Goal: Register for event/course

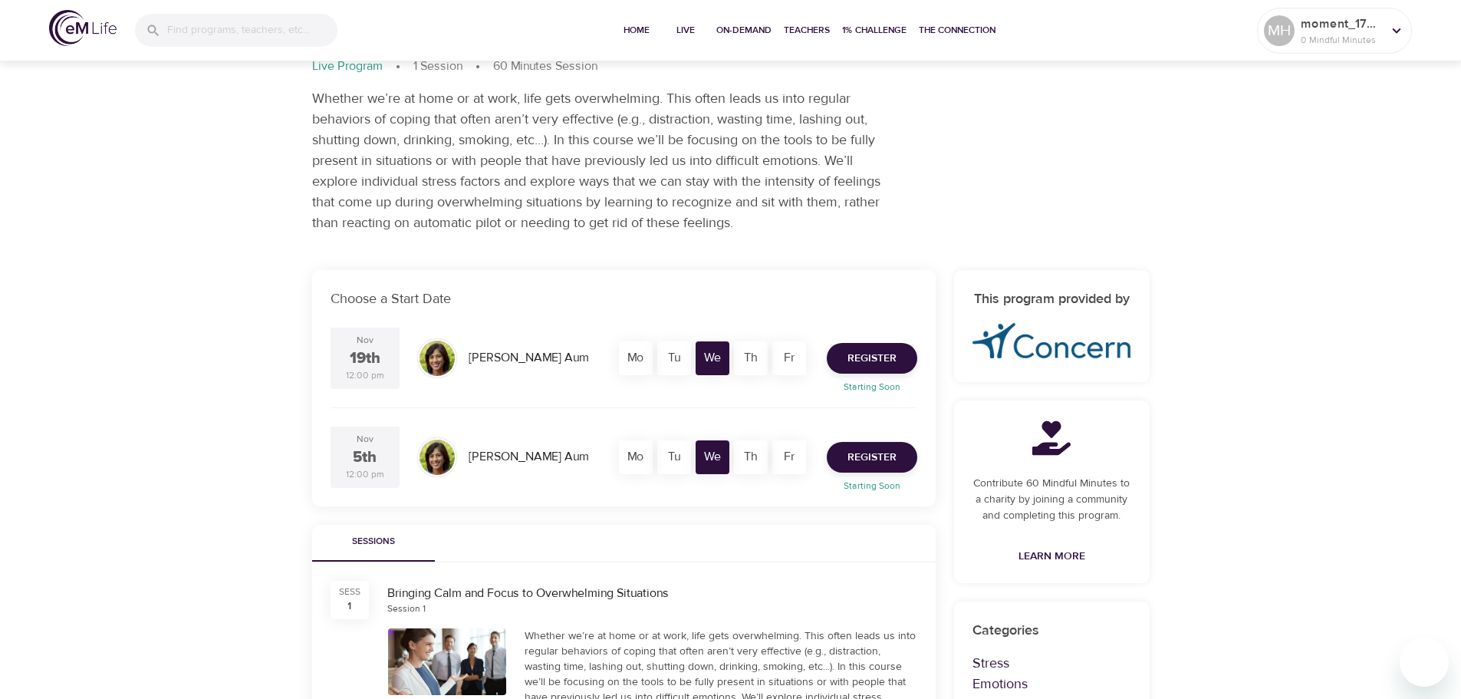
scroll to position [88, 0]
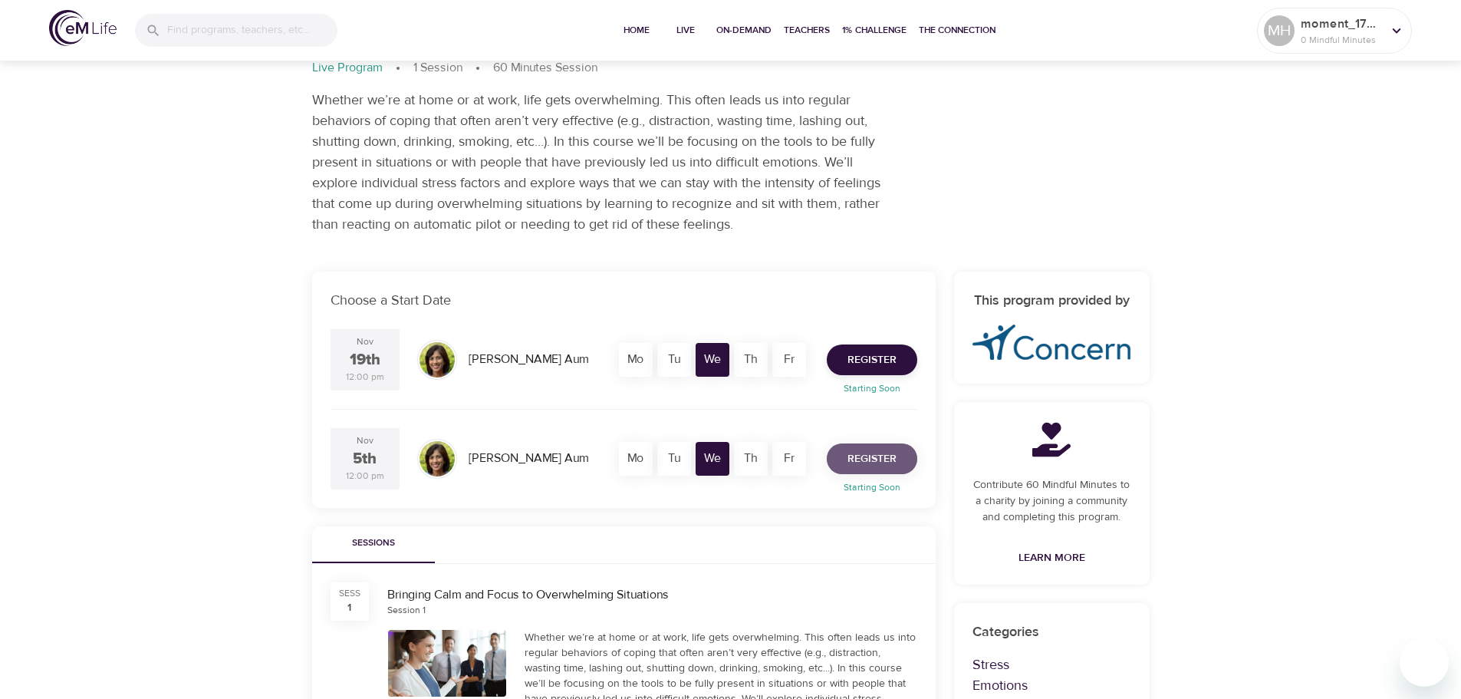
click at [877, 456] on span "Register" at bounding box center [872, 458] width 49 height 19
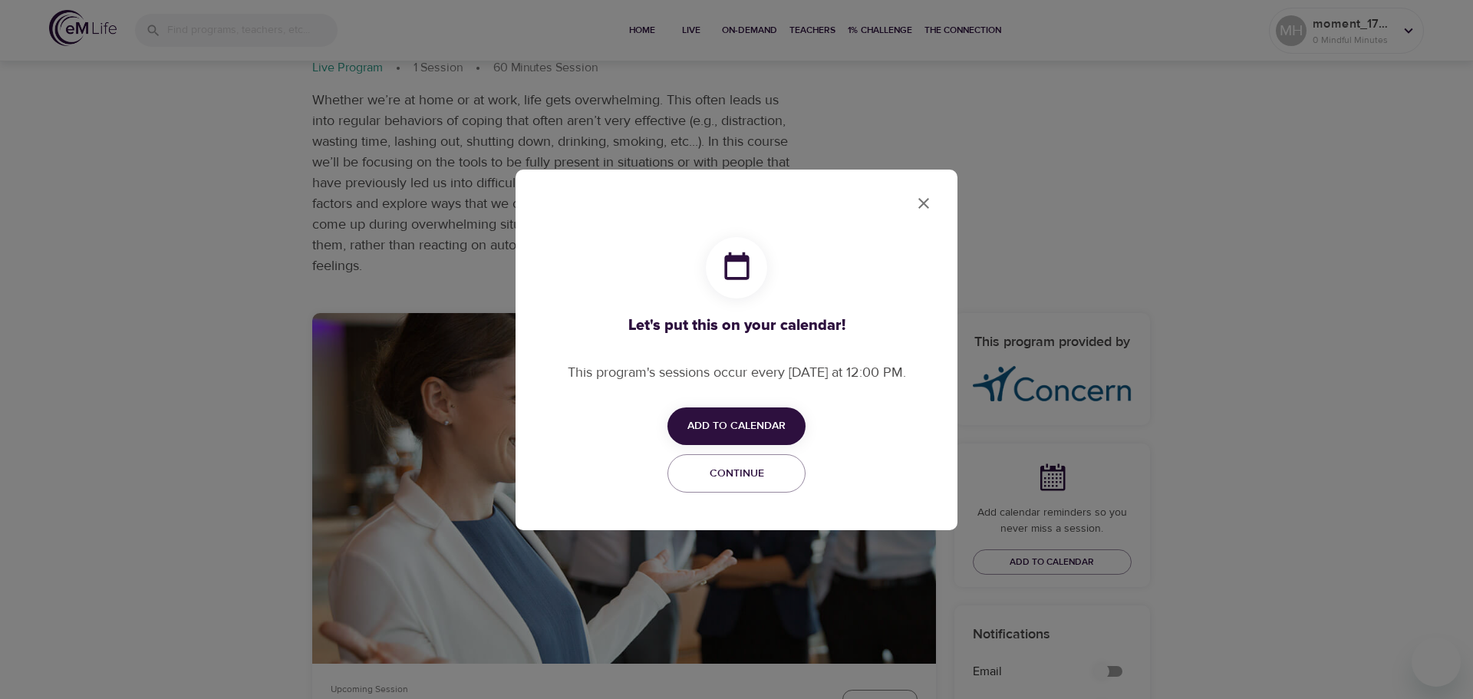
checkbox input "true"
click at [768, 416] on button "Add to Calendar" at bounding box center [736, 426] width 138 height 38
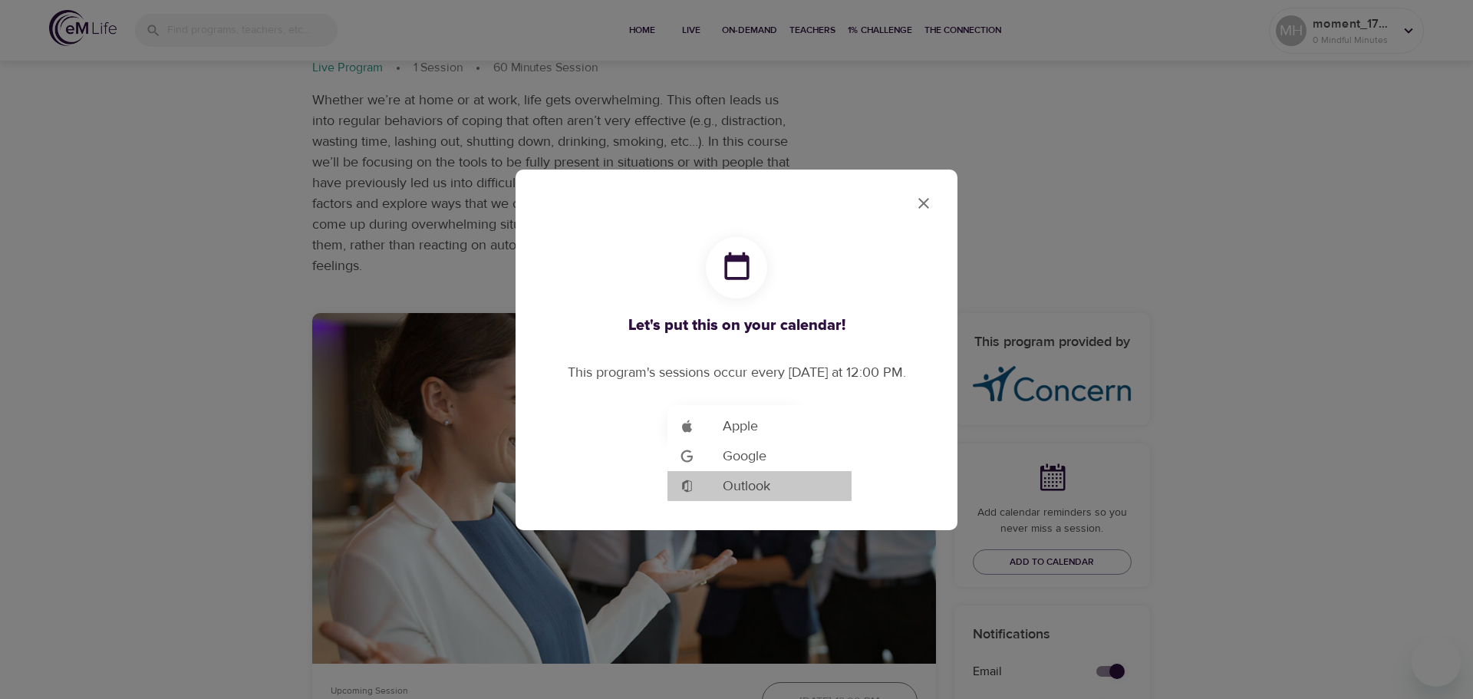
click at [750, 476] on span "Outlook" at bounding box center [747, 486] width 48 height 21
click at [924, 201] on div at bounding box center [736, 349] width 1473 height 699
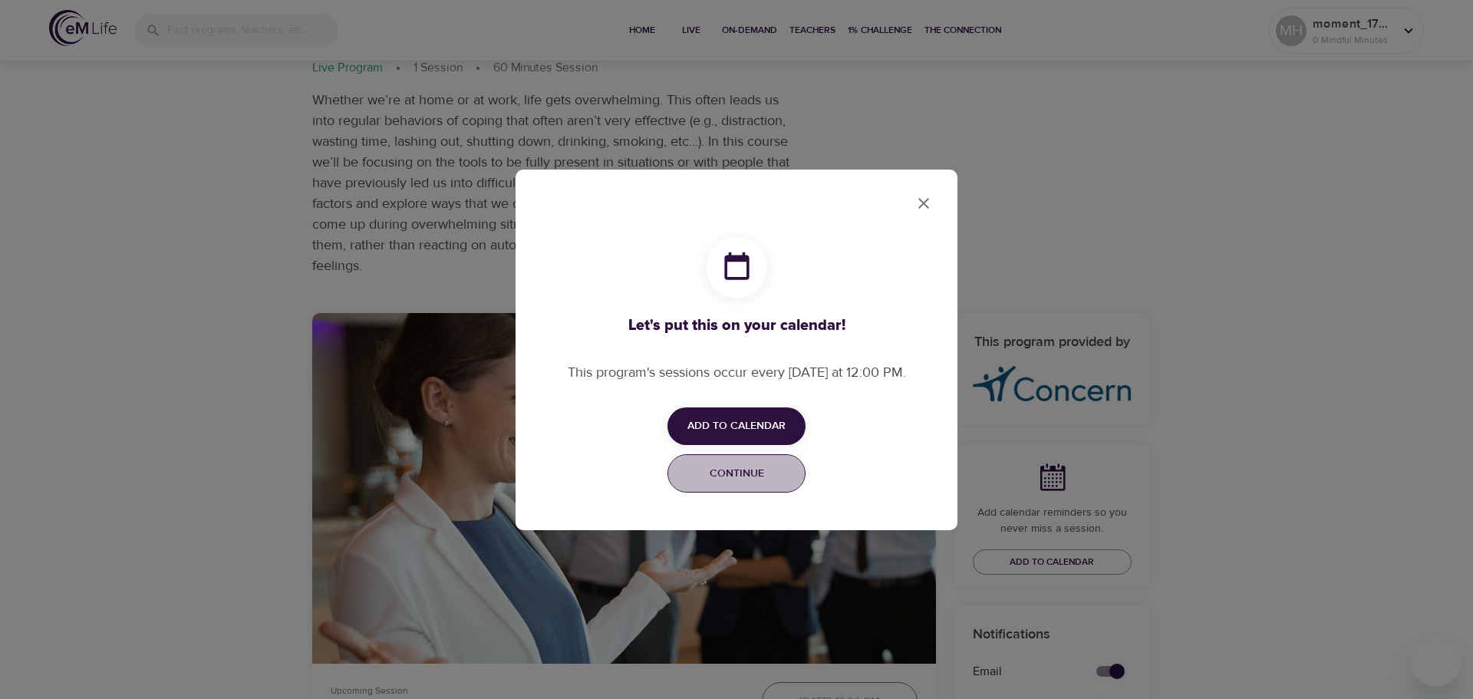
click at [749, 471] on span "Continue" at bounding box center [736, 473] width 118 height 19
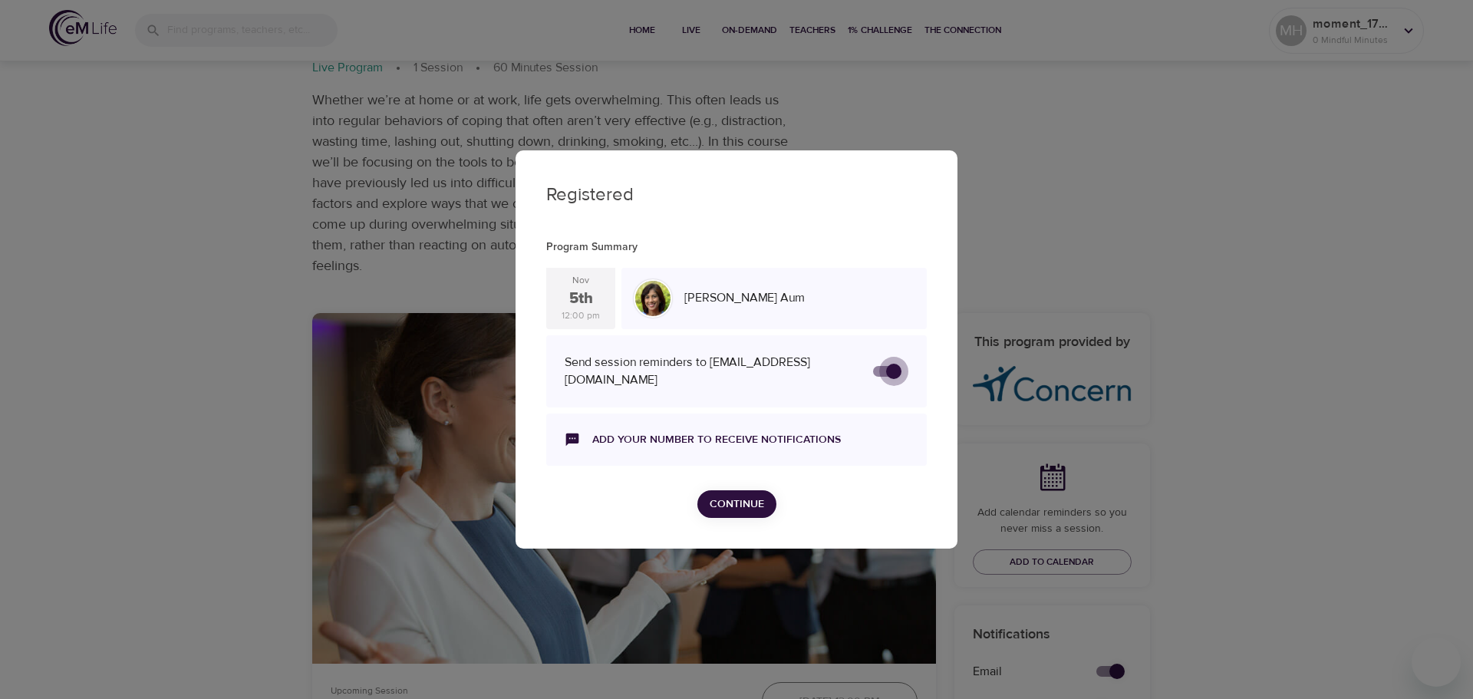
click at [889, 367] on input "secondary checkbox" at bounding box center [893, 371] width 87 height 29
checkbox input "true"
checkbox input "false"
click at [889, 367] on input "secondary checkbox" at bounding box center [878, 371] width 87 height 29
checkbox input "false"
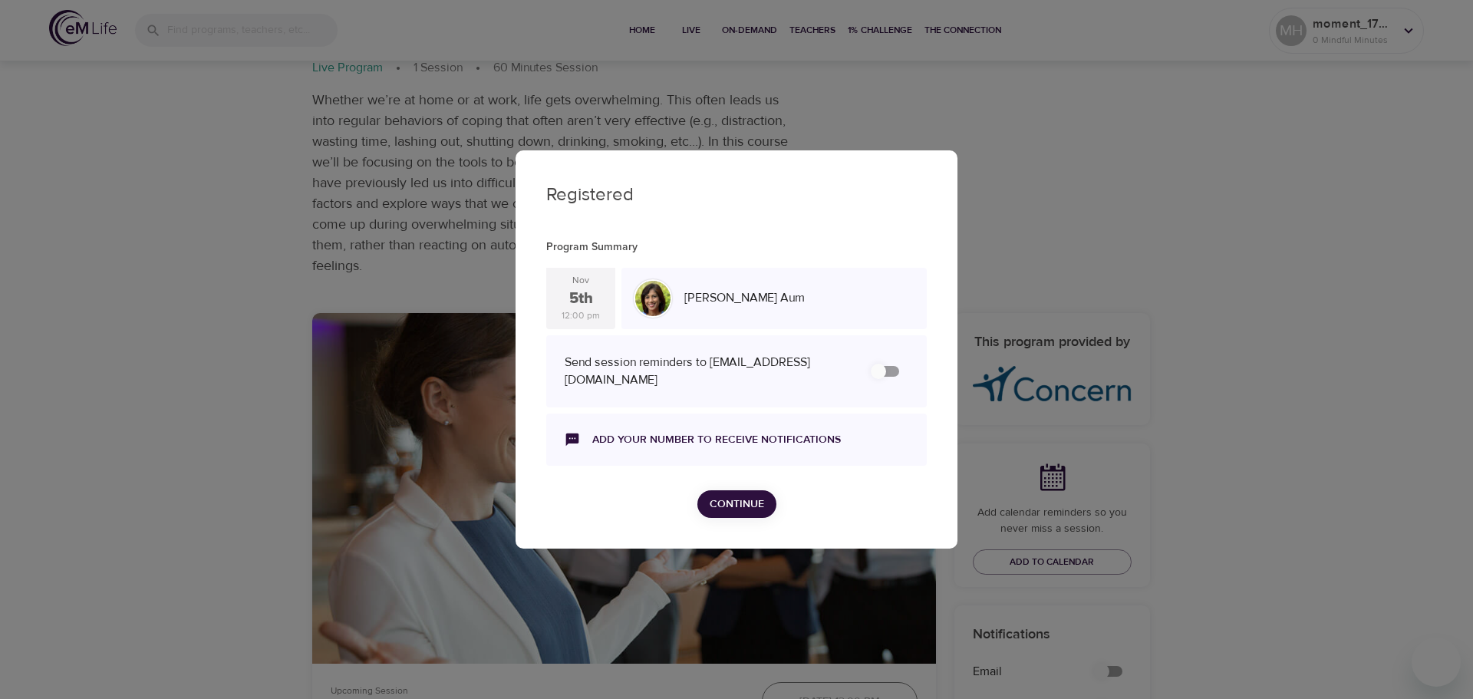
checkbox input "true"
click at [735, 497] on span "Continue" at bounding box center [737, 504] width 54 height 19
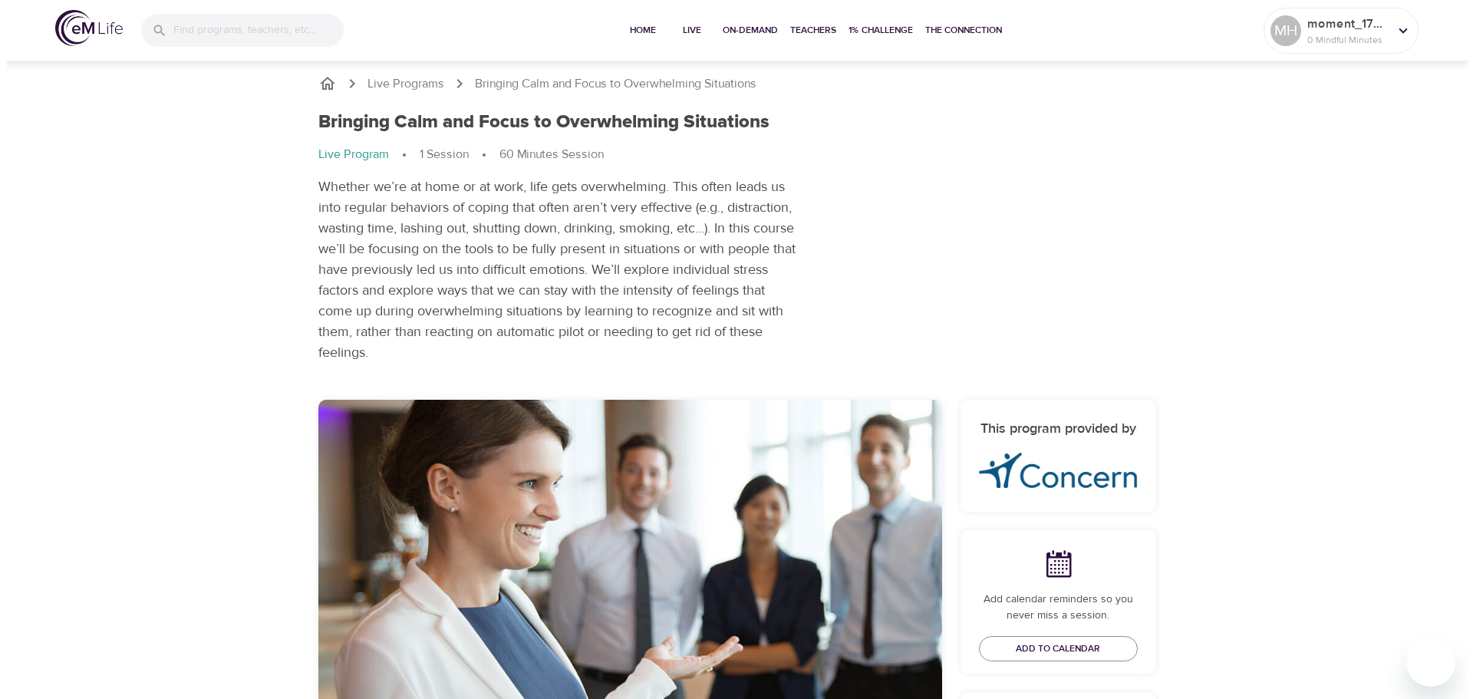
scroll to position [0, 0]
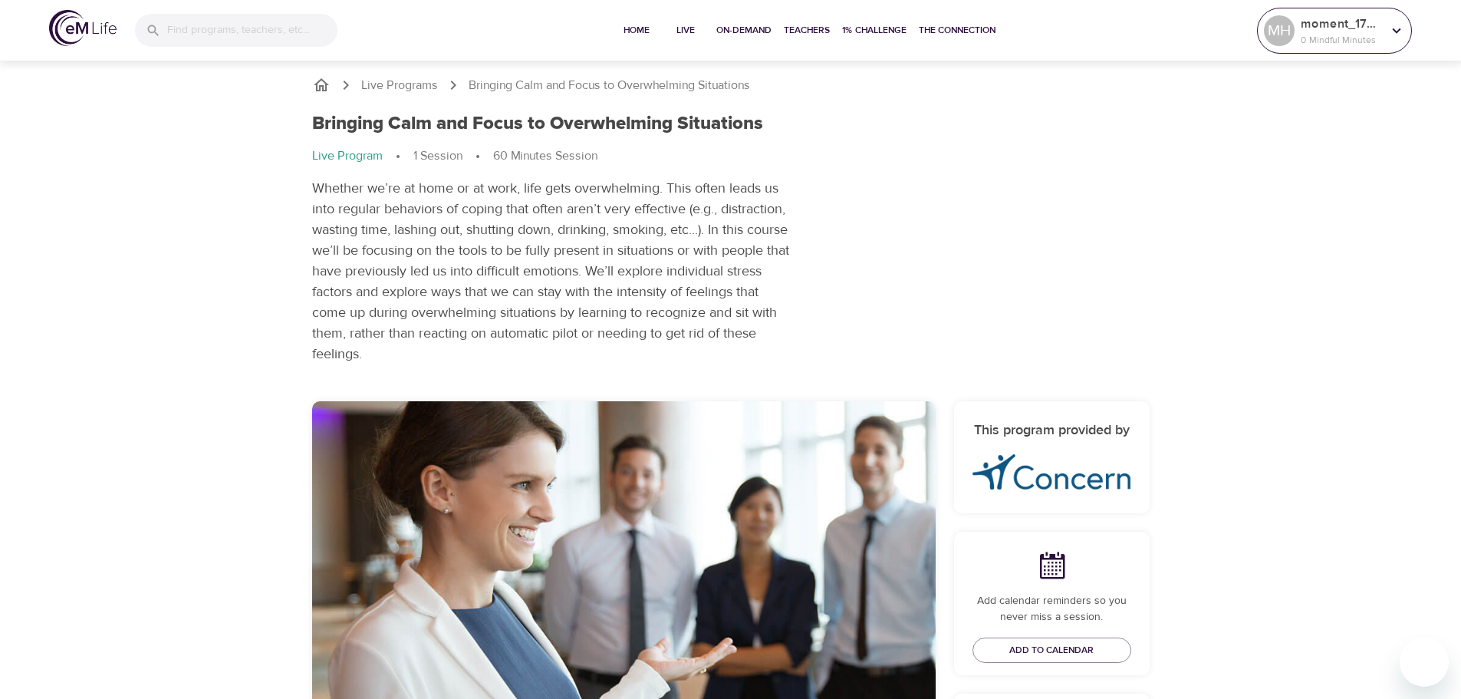
click at [1309, 35] on p "0 Mindful Minutes" at bounding box center [1341, 40] width 81 height 14
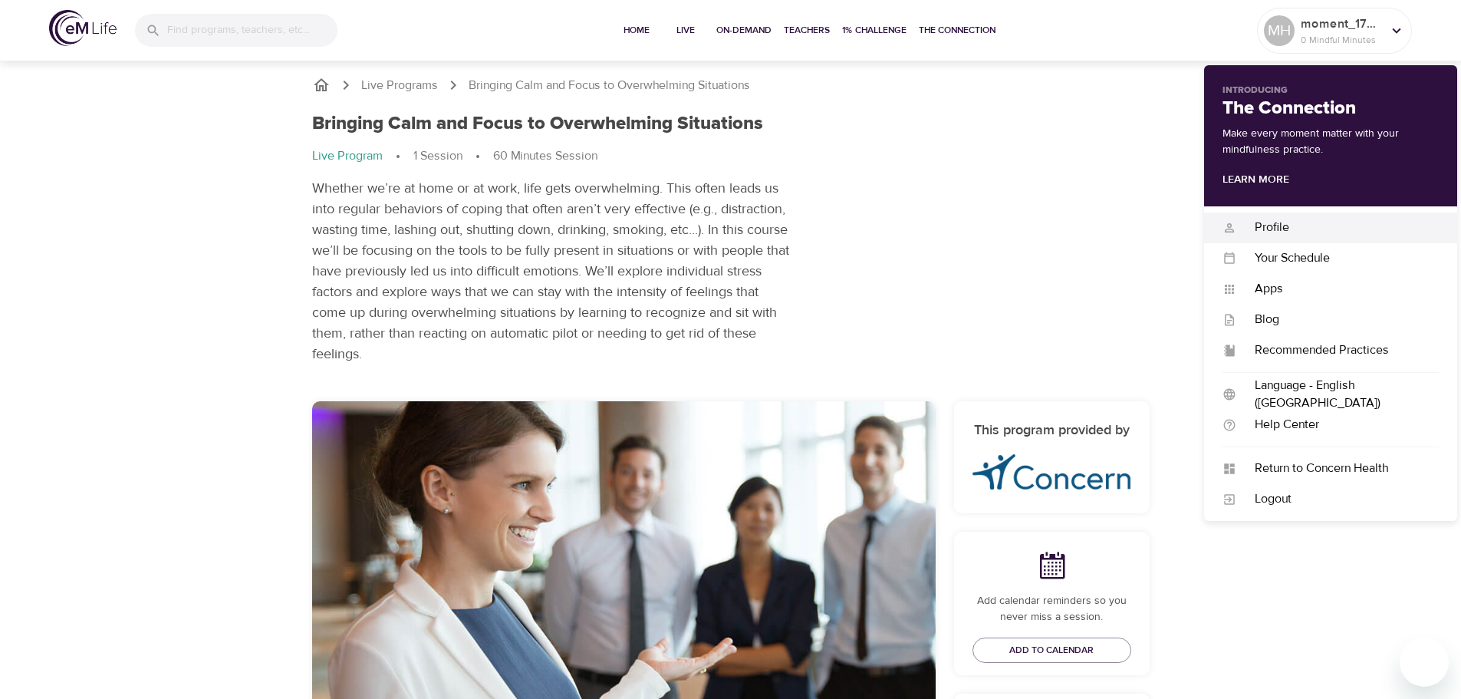
click at [1264, 226] on div "Profile" at bounding box center [1337, 228] width 203 height 18
